Goal: Information Seeking & Learning: Learn about a topic

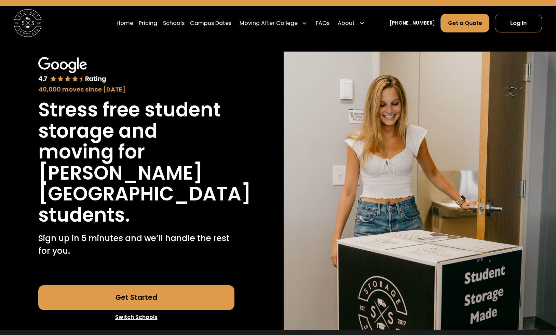
scroll to position [17, 0]
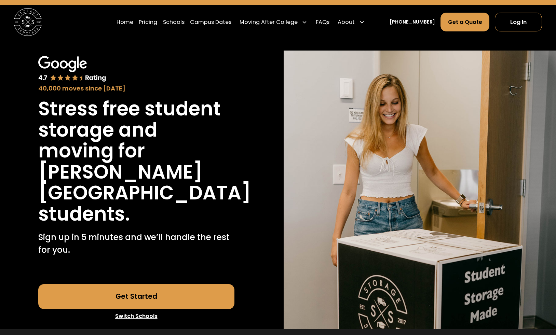
click at [182, 290] on link "Get Started" at bounding box center [136, 296] width 196 height 25
click at [460, 23] on link "Get a Quote" at bounding box center [464, 22] width 49 height 19
click at [157, 29] on link "Pricing" at bounding box center [148, 21] width 18 height 19
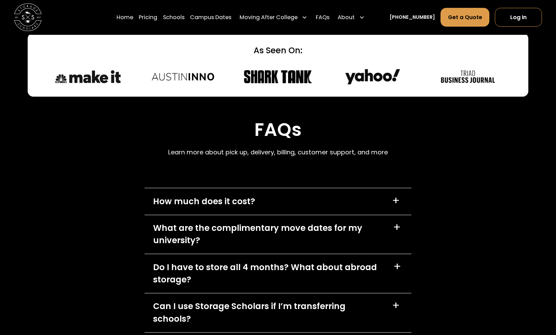
scroll to position [2908, 0]
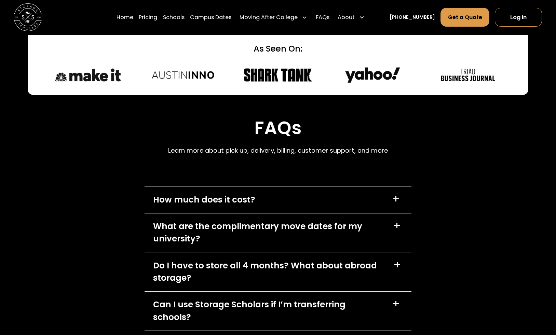
click at [236, 213] on div "What are the complimentary move dates for my university? +" at bounding box center [277, 232] width 266 height 39
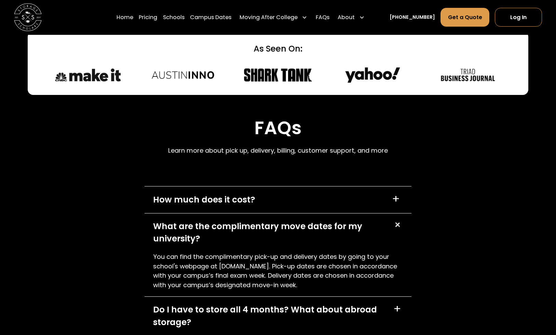
click at [239, 194] on div "How much does it cost?" at bounding box center [204, 200] width 102 height 13
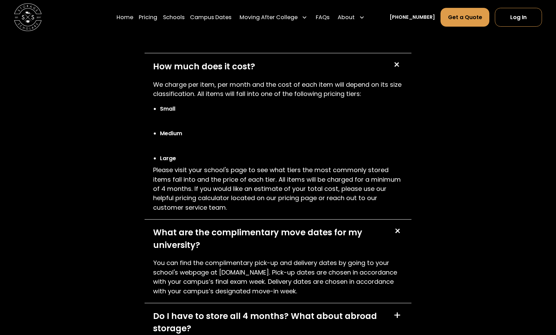
scroll to position [3034, 0]
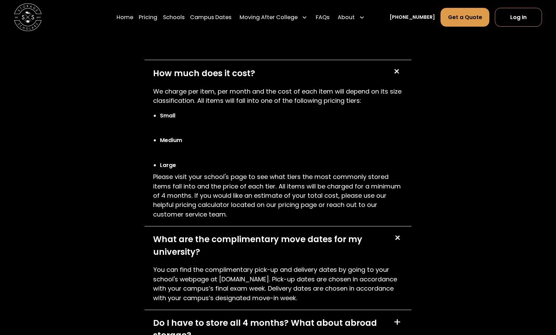
click at [250, 114] on ul "Small Medium Large" at bounding box center [278, 141] width 250 height 64
click at [273, 87] on p "We charge per item, per month and the cost of each item will depend on its size…" at bounding box center [278, 96] width 250 height 19
click at [277, 61] on div "How much does it cost? +" at bounding box center [277, 73] width 266 height 26
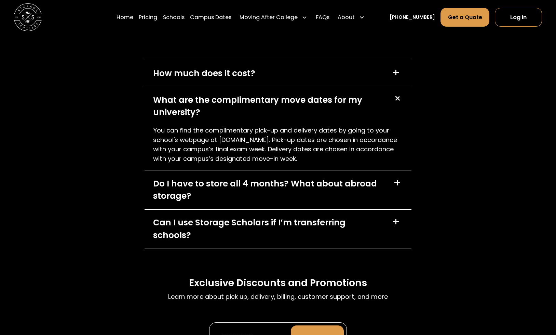
click at [272, 94] on div "What are the complimentary move dates for my university?" at bounding box center [269, 106] width 232 height 25
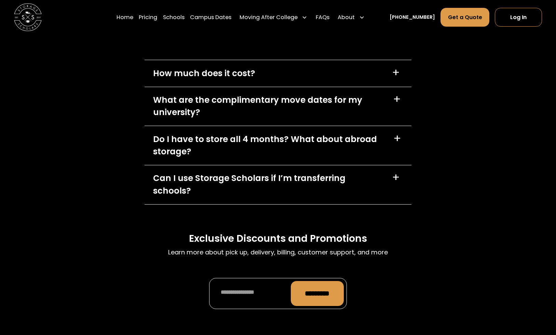
click at [274, 133] on div "Do I have to store all 4 months? What about abroad storage?" at bounding box center [269, 145] width 232 height 25
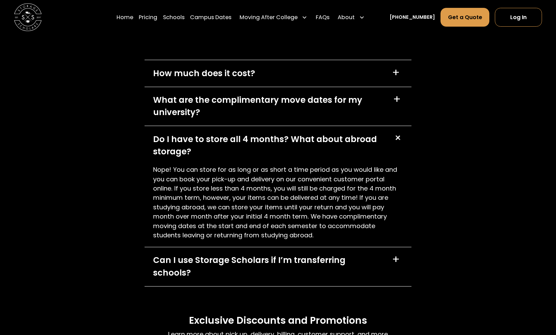
click at [274, 133] on div "Do I have to store all 4 months? What about abroad storage?" at bounding box center [269, 145] width 232 height 25
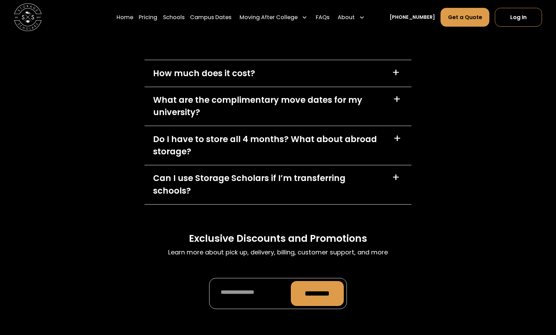
click at [279, 172] on div "Can I use Storage Scholars if I’m transferring schools?" at bounding box center [268, 184] width 231 height 25
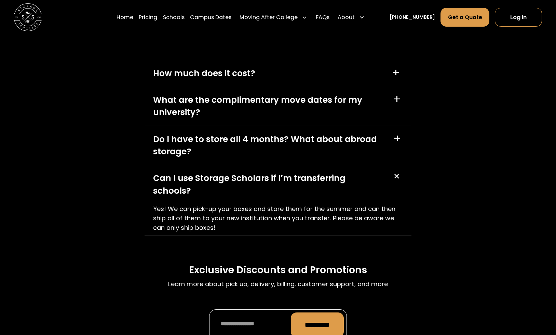
click at [280, 172] on div "Can I use Storage Scholars if I’m transferring schools?" at bounding box center [268, 184] width 231 height 25
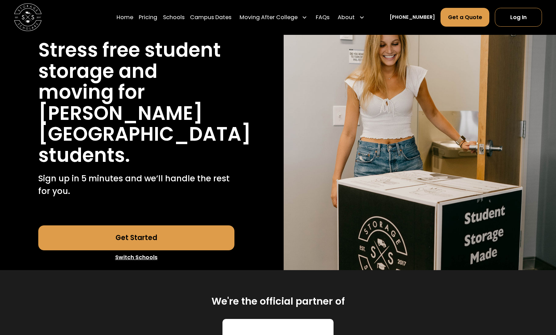
scroll to position [0, 0]
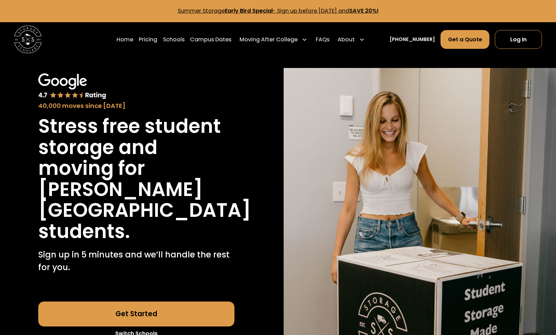
click at [36, 37] on img "home" at bounding box center [28, 40] width 28 height 28
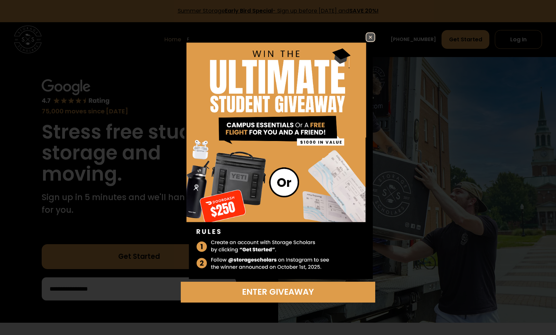
click at [371, 35] on img at bounding box center [370, 37] width 8 height 8
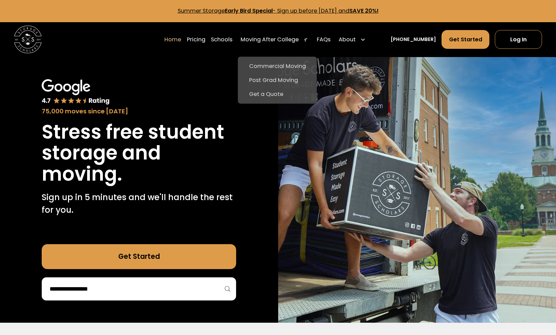
click at [258, 39] on div "Moving After College" at bounding box center [269, 40] width 58 height 8
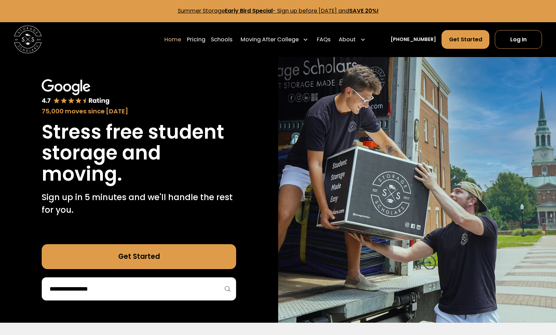
click at [258, 39] on div "Moving After College" at bounding box center [269, 40] width 58 height 8
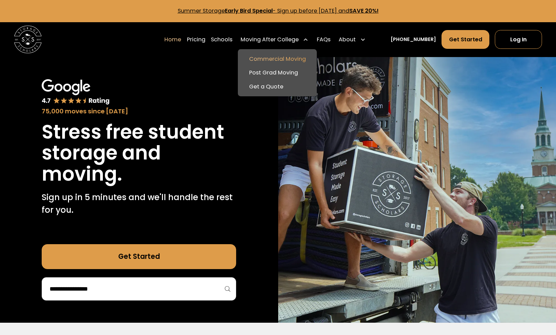
click at [269, 57] on link "Commercial Moving" at bounding box center [276, 59] width 73 height 14
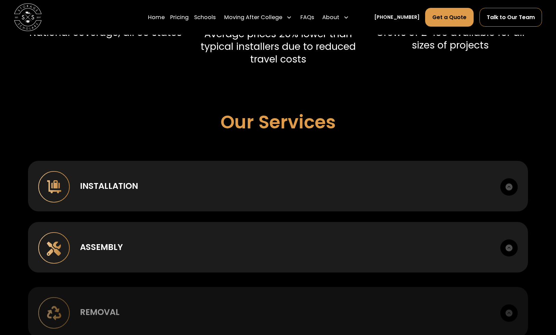
scroll to position [406, 0]
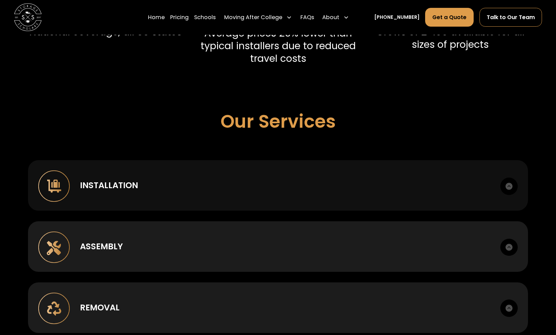
click at [265, 177] on div "Installation Case goods, metal, lounge, bunking, office." at bounding box center [278, 185] width 500 height 51
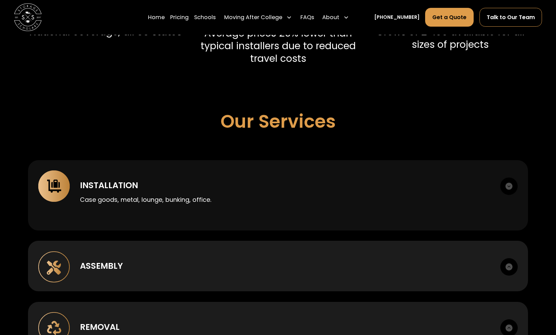
click at [267, 182] on div "Installation" at bounding box center [285, 185] width 410 height 13
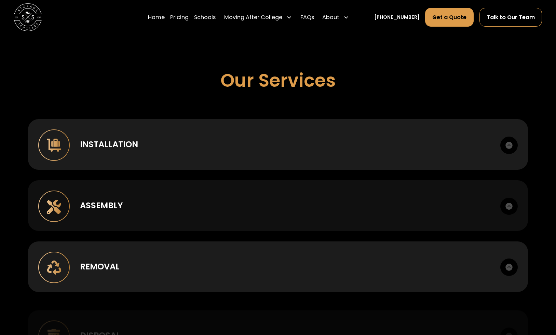
scroll to position [452, 0]
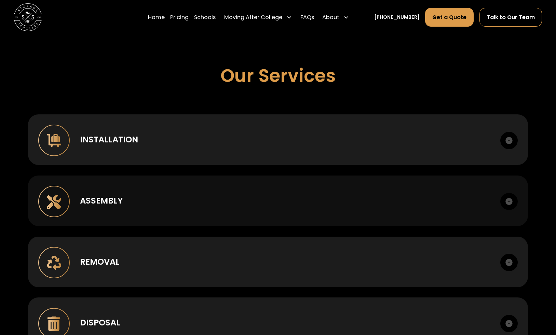
click at [258, 207] on div "Assembly" at bounding box center [285, 201] width 410 height 13
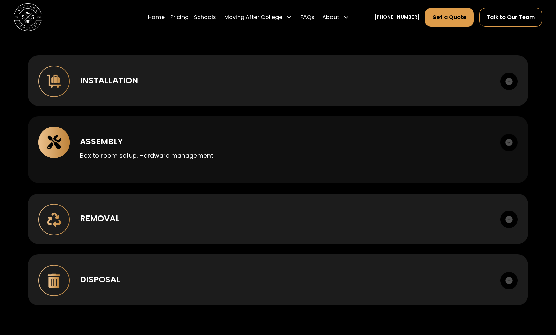
scroll to position [515, 0]
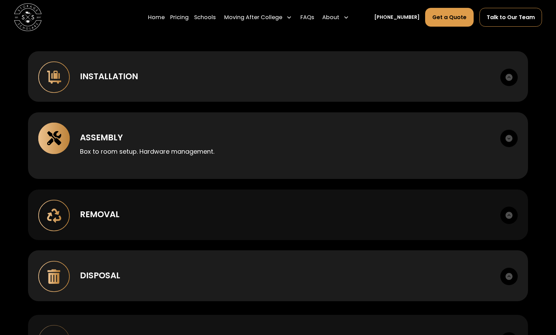
click at [254, 208] on div "Removal Deinstall, breakdown, staging, load out." at bounding box center [278, 215] width 500 height 51
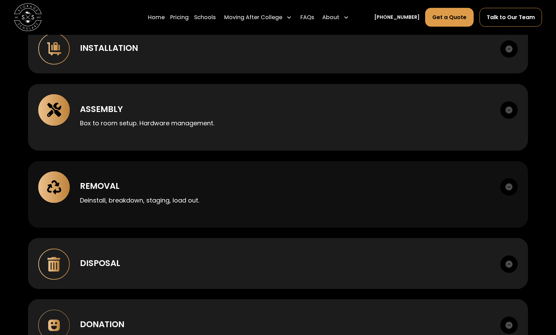
scroll to position [546, 0]
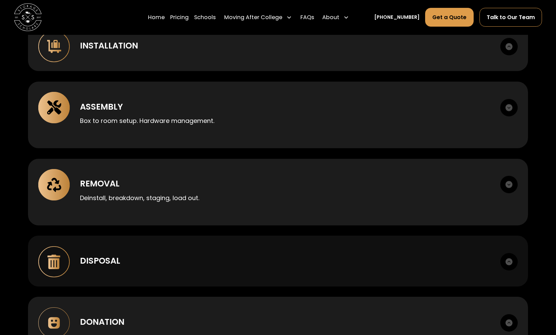
click at [297, 250] on div "Disposal Haul away, recycling. Manifests provided." at bounding box center [278, 261] width 500 height 51
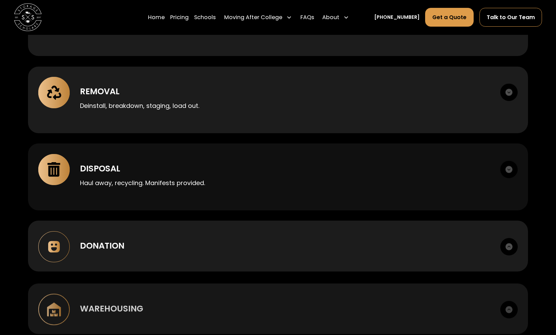
scroll to position [639, 0]
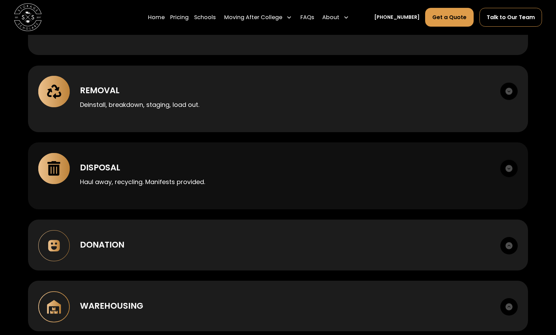
click at [287, 192] on div "Disposal Haul away, recycling. Manifests provided." at bounding box center [278, 175] width 500 height 67
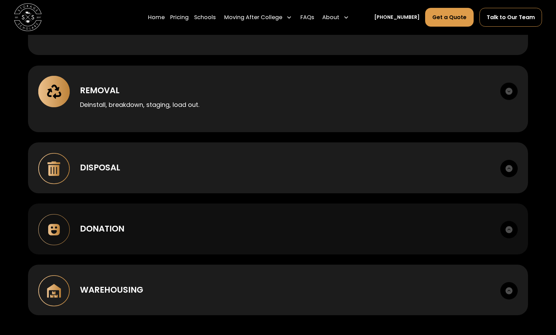
click at [276, 226] on div "Donation" at bounding box center [285, 229] width 410 height 13
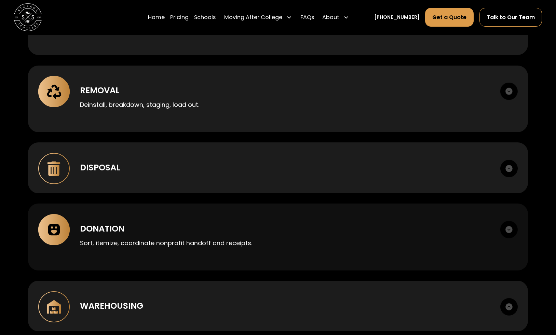
click at [276, 226] on div "Donation" at bounding box center [285, 229] width 410 height 13
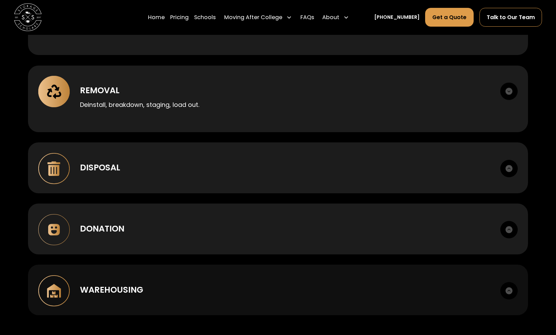
click at [246, 279] on div "Warehousing Short or long term. Cross-dock, palletize, photo records." at bounding box center [278, 290] width 500 height 51
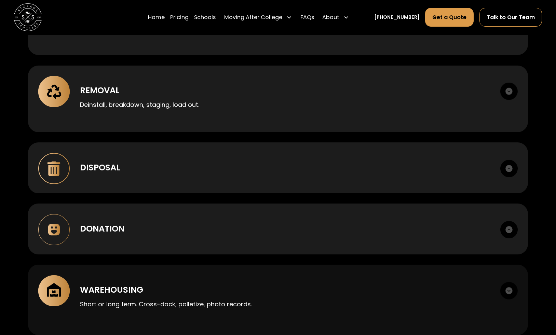
click at [246, 279] on div "Warehousing Short or long term. Cross-dock, palletize, photo records." at bounding box center [278, 300] width 500 height 70
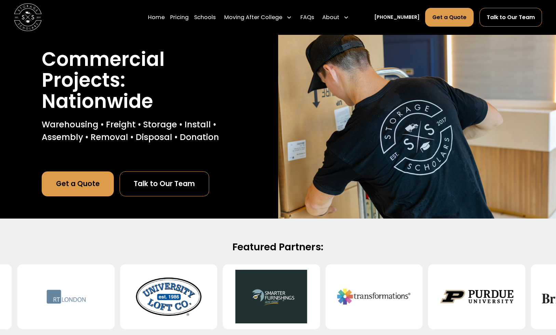
scroll to position [0, 0]
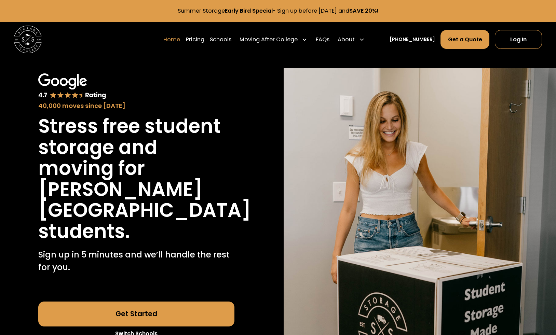
click at [179, 39] on link "Home" at bounding box center [171, 39] width 17 height 19
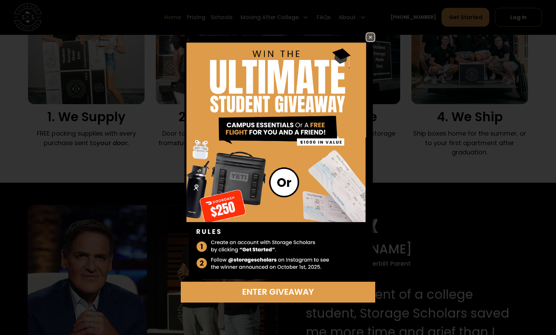
scroll to position [510, 0]
click at [370, 39] on img at bounding box center [370, 37] width 8 height 8
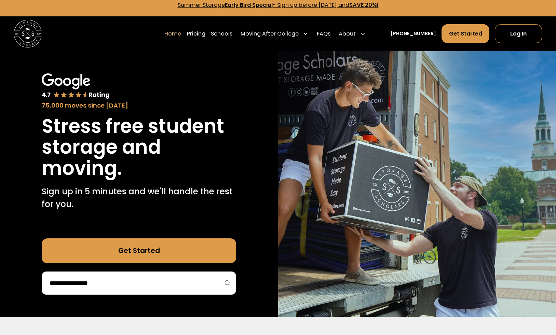
scroll to position [0, 0]
